Goal: Navigation & Orientation: Find specific page/section

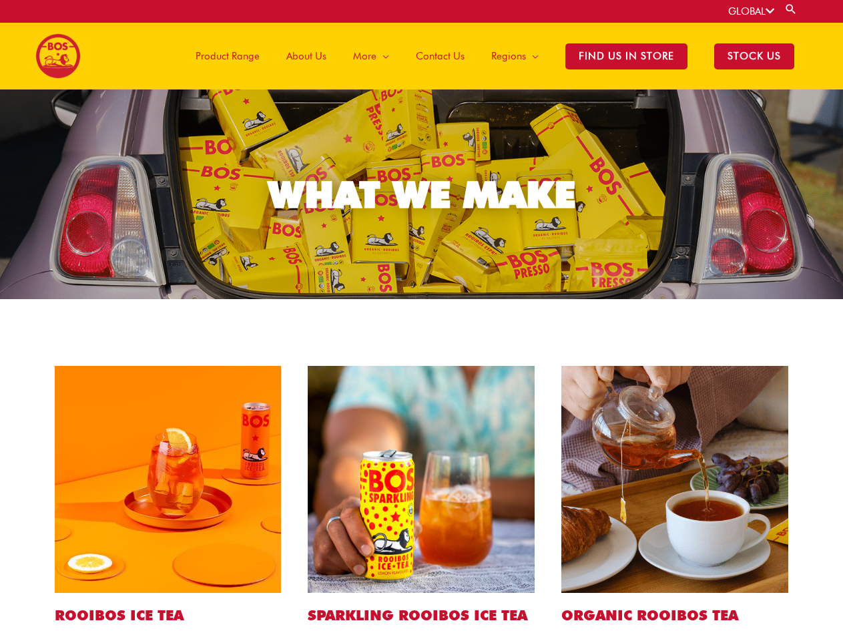
click at [750, 11] on link "GLOBAL" at bounding box center [751, 11] width 46 height 12
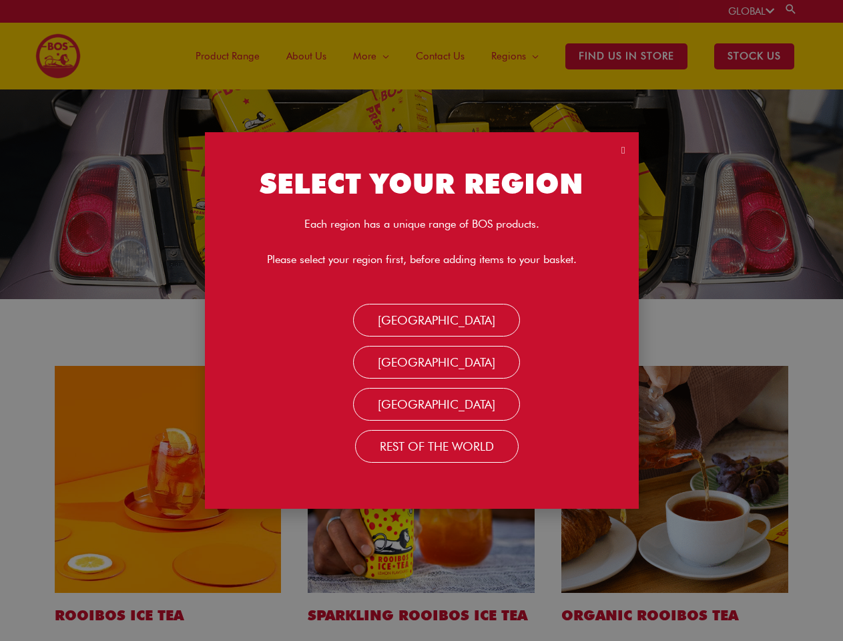
click at [792, 9] on link "Search" at bounding box center [790, 9] width 13 height 13
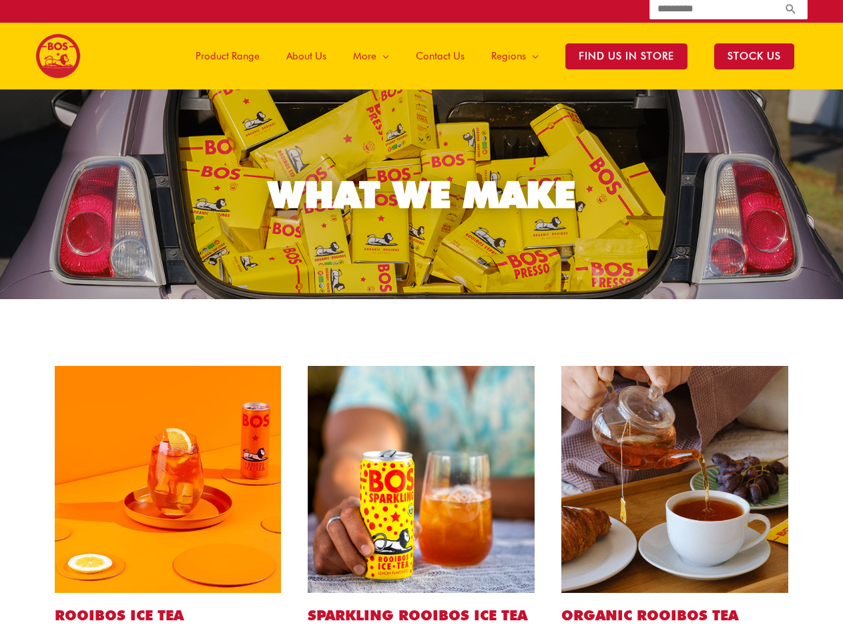
click at [375, 56] on span "More" at bounding box center [364, 56] width 23 height 40
